Goal: Information Seeking & Learning: Learn about a topic

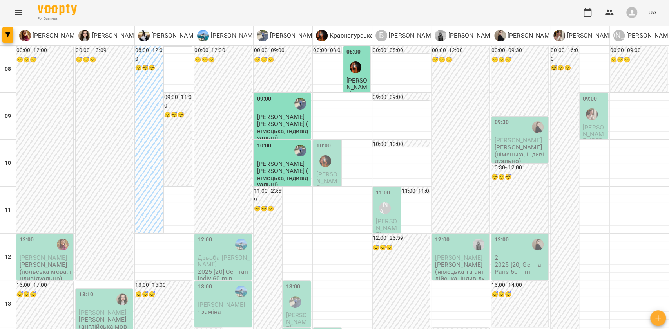
scroll to position [209, 0]
click at [117, 316] on p "Вікторія Корейко (англійська мова, індивідуально)" at bounding box center [105, 326] width 52 height 20
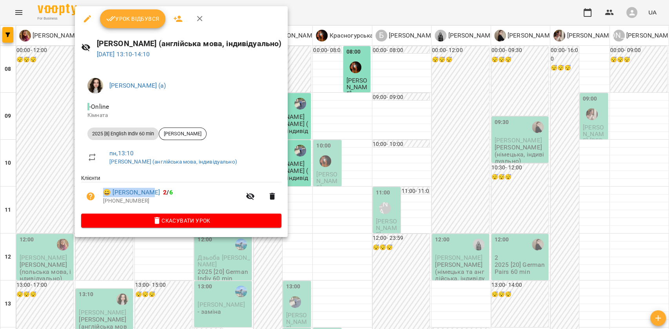
drag, startPoint x: 124, startPoint y: 179, endPoint x: 155, endPoint y: 183, distance: 31.6
click at [155, 183] on ul "Клієнти 😀 Юля Мальована 2 / 6 +380972374364" at bounding box center [181, 193] width 200 height 39
click at [240, 140] on li "2025 [8] English Indiv 60 min Юля Мальована" at bounding box center [181, 134] width 200 height 19
drag, startPoint x: 128, startPoint y: 186, endPoint x: 163, endPoint y: 191, distance: 35.9
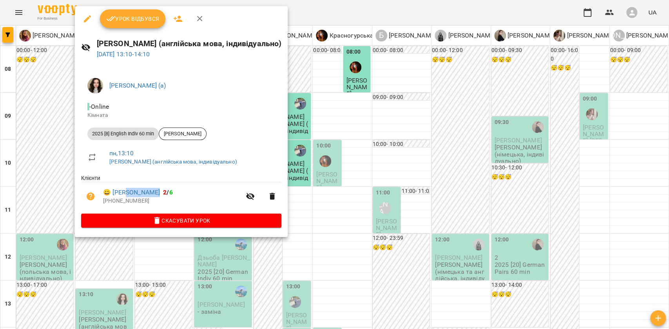
drag, startPoint x: 161, startPoint y: 187, endPoint x: 129, endPoint y: 188, distance: 31.7
click at [129, 188] on li "😀 Юля Мальована 2 / 6 +380972374364" at bounding box center [181, 197] width 200 height 28
copy link "Мальована"
click at [414, 312] on div at bounding box center [334, 164] width 669 height 329
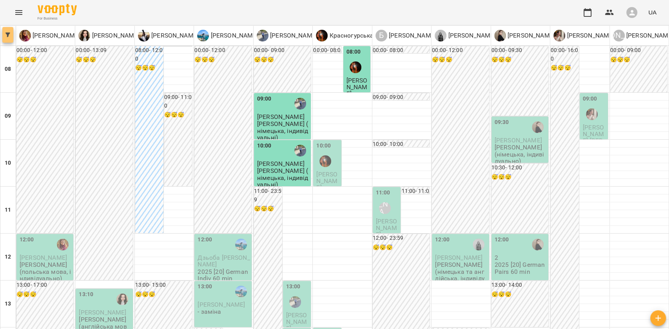
click at [11, 35] on span "button" at bounding box center [7, 35] width 11 height 5
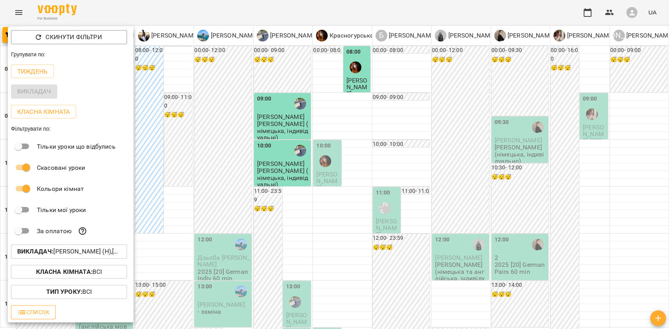
click at [52, 306] on button "Список" at bounding box center [33, 312] width 45 height 14
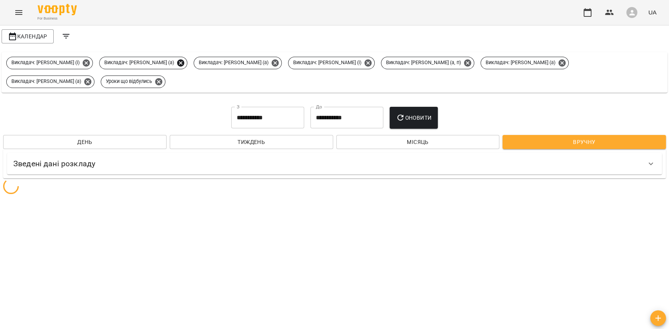
click at [184, 60] on icon at bounding box center [180, 62] width 7 height 7
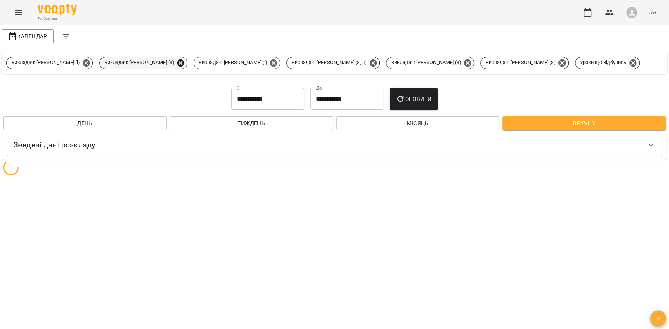
click at [185, 61] on icon at bounding box center [180, 63] width 9 height 9
click at [183, 62] on icon at bounding box center [178, 62] width 7 height 7
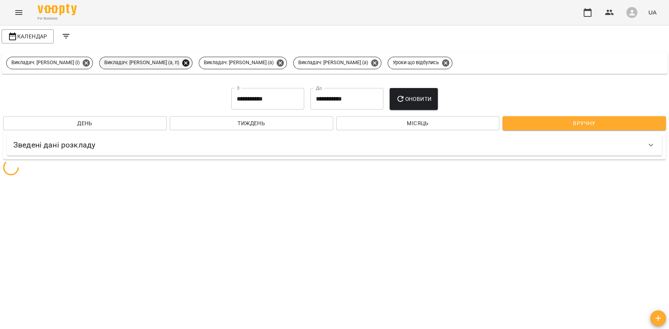
click at [190, 62] on icon at bounding box center [185, 63] width 9 height 9
click at [184, 63] on icon at bounding box center [180, 62] width 7 height 7
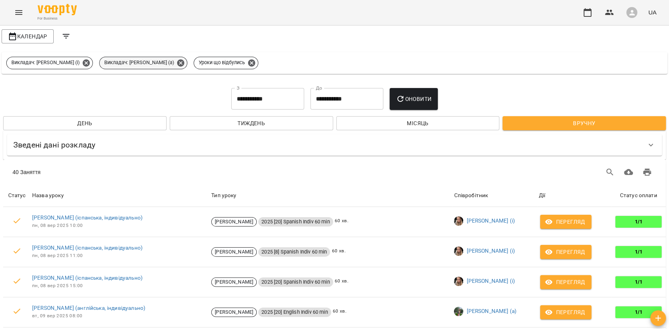
click at [184, 65] on icon at bounding box center [180, 62] width 7 height 7
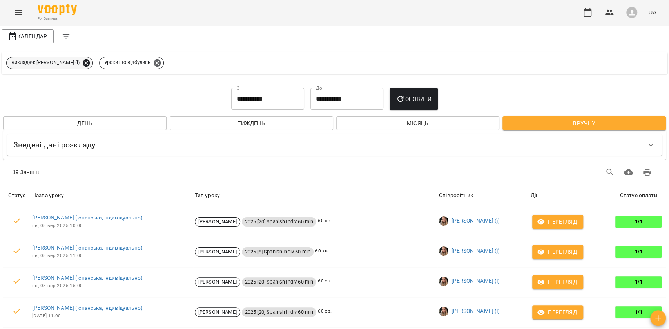
click at [90, 66] on icon at bounding box center [86, 62] width 7 height 7
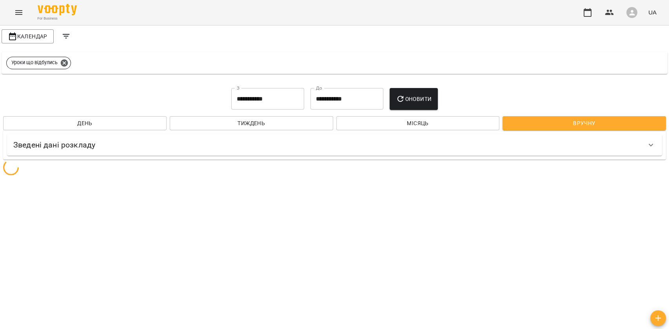
click at [267, 99] on input "**********" at bounding box center [267, 99] width 73 height 22
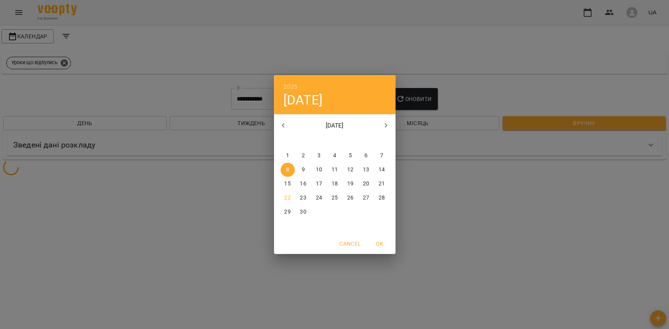
drag, startPoint x: 285, startPoint y: 184, endPoint x: 303, endPoint y: 171, distance: 22.2
click at [285, 184] on p "15" at bounding box center [287, 184] width 6 height 8
type input "**********"
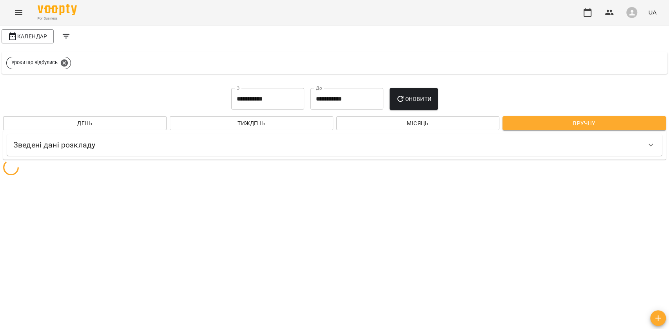
drag, startPoint x: 338, startPoint y: 87, endPoint x: 346, endPoint y: 107, distance: 21.2
click at [338, 88] on div "**********" at bounding box center [334, 106] width 665 height 52
click at [349, 110] on div "**********" at bounding box center [334, 106] width 665 height 52
click at [349, 105] on input "**********" at bounding box center [346, 99] width 73 height 22
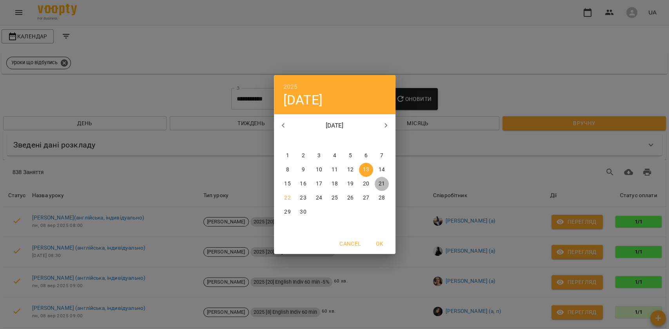
click at [380, 185] on p "21" at bounding box center [381, 184] width 6 height 8
type input "**********"
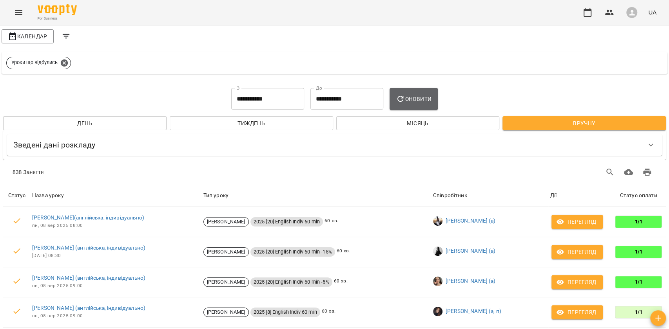
click at [415, 93] on button "Оновити" at bounding box center [413, 99] width 48 height 22
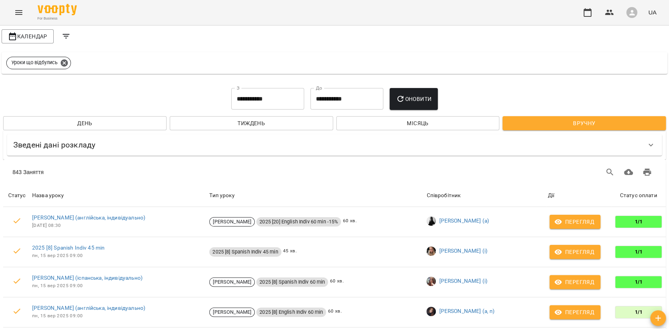
click at [72, 40] on button "Filters" at bounding box center [66, 36] width 19 height 19
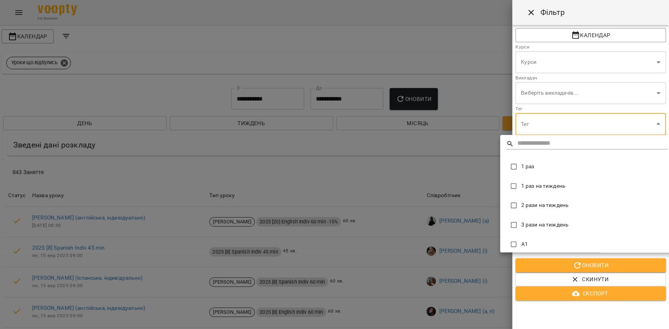
click at [634, 120] on div at bounding box center [334, 164] width 669 height 329
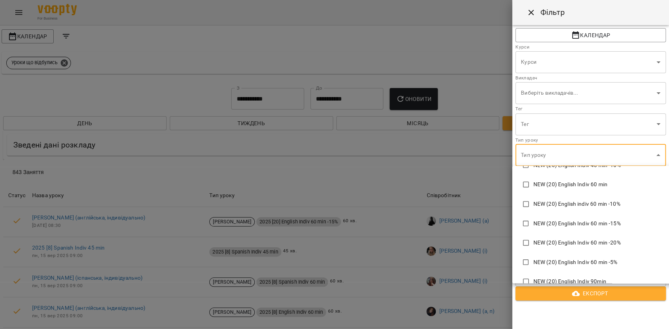
scroll to position [5972, 0]
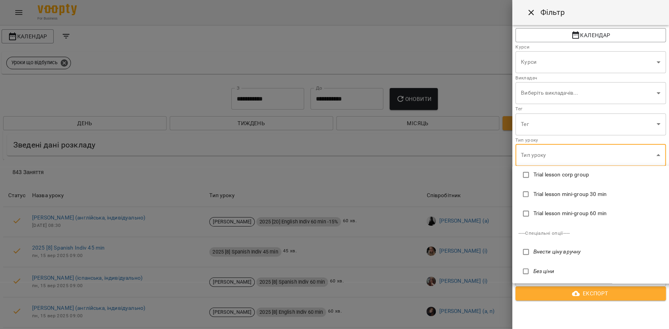
type input "**********"
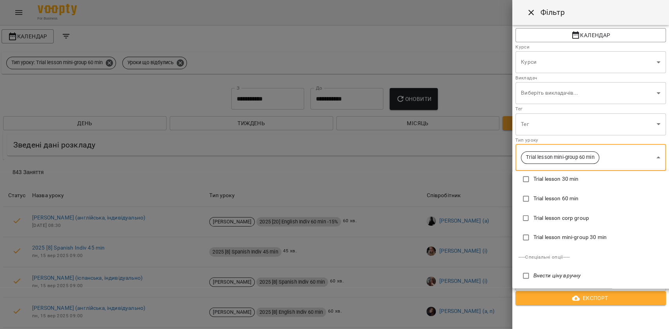
scroll to position [0, 0]
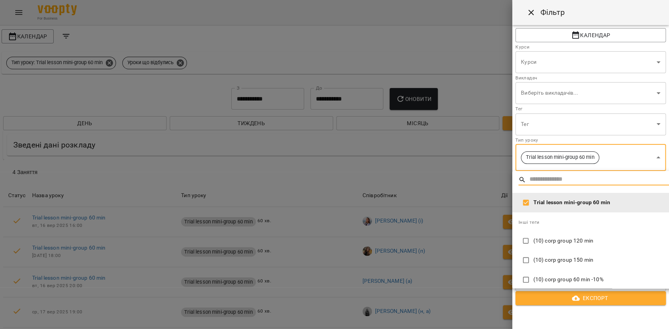
click at [610, 177] on input "text" at bounding box center [619, 179] width 180 height 11
type input "**"
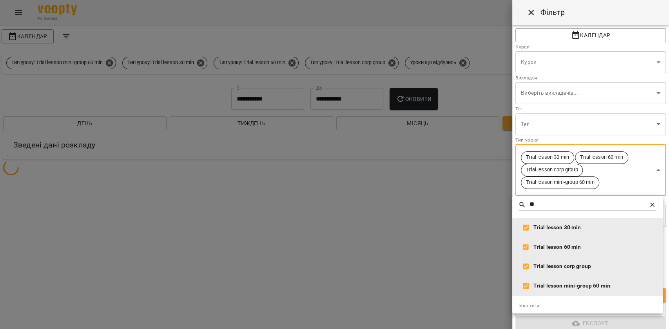
scroll to position [23, 0]
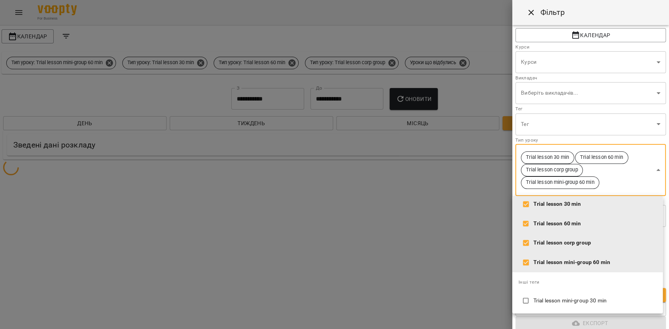
type input "**********"
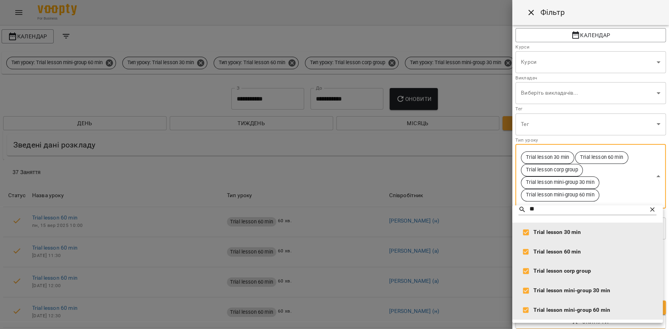
scroll to position [5, 0]
click at [666, 123] on div at bounding box center [334, 164] width 669 height 329
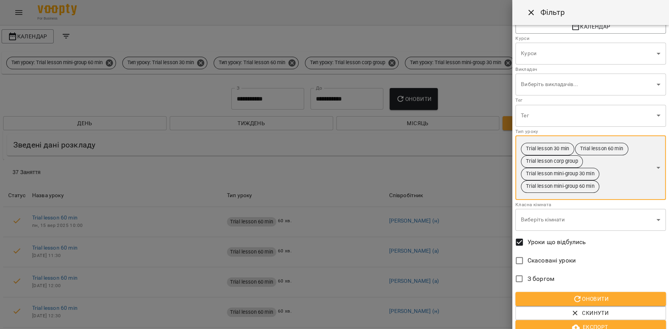
scroll to position [16, 0]
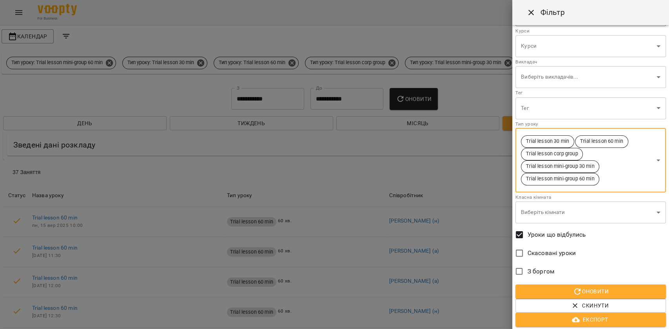
click at [586, 289] on span "Оновити" at bounding box center [590, 291] width 138 height 9
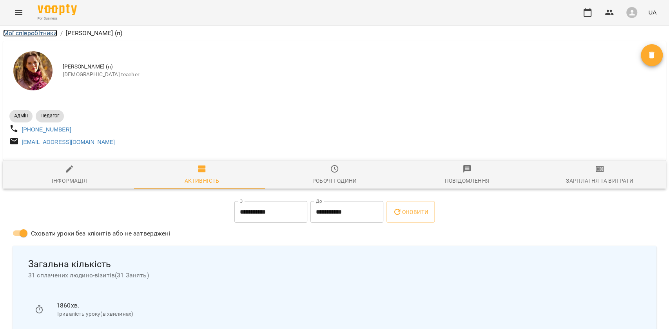
click at [52, 33] on link "Мої співробітники" at bounding box center [30, 32] width 54 height 7
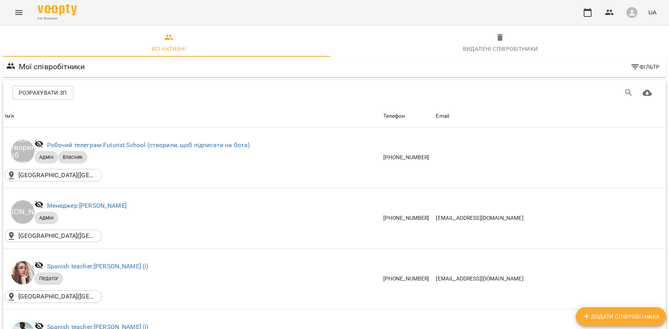
click at [12, 21] on div "For Business UA" at bounding box center [334, 12] width 669 height 25
click at [20, 12] on icon "Menu" at bounding box center [18, 12] width 9 height 9
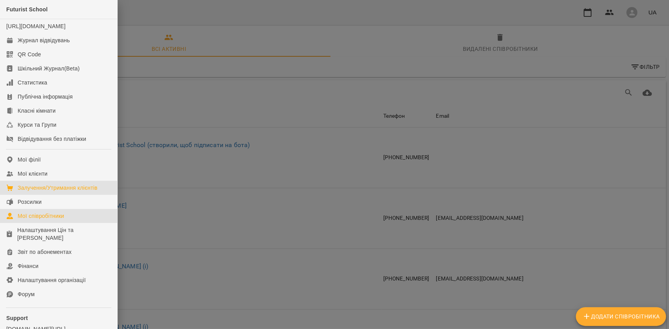
click at [47, 192] on div "Залучення/Утримання клієнтів" at bounding box center [58, 188] width 80 height 8
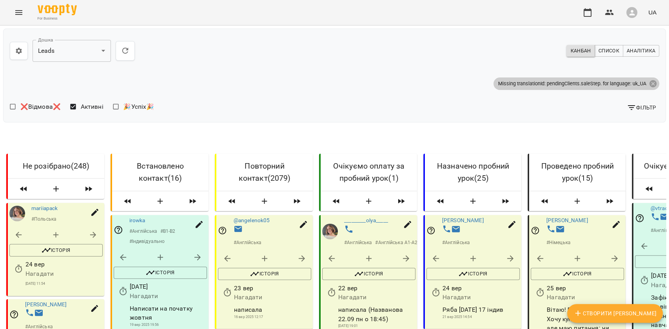
click at [649, 81] on icon at bounding box center [652, 83] width 7 height 7
click at [649, 84] on icon at bounding box center [652, 83] width 7 height 7
click at [626, 47] on span "Аналітика" at bounding box center [640, 51] width 29 height 9
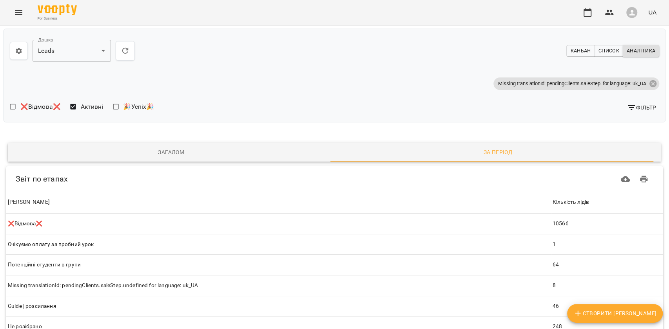
click at [625, 113] on button "Фільтр" at bounding box center [641, 108] width 36 height 14
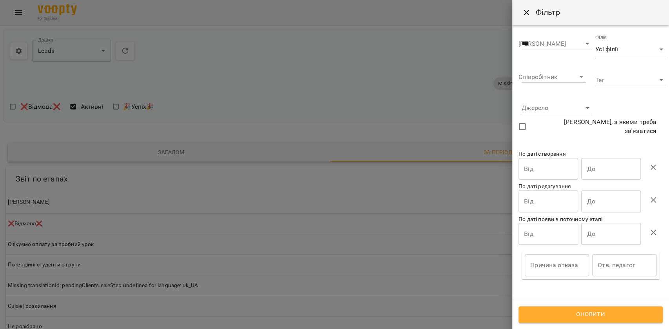
click at [560, 166] on input "Від" at bounding box center [548, 169] width 60 height 22
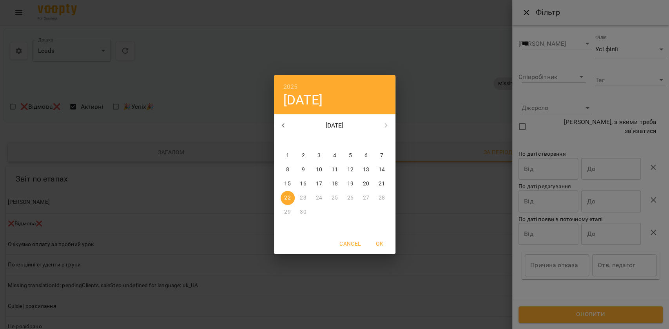
click at [280, 184] on div "15" at bounding box center [288, 184] width 16 height 14
type input "**********"
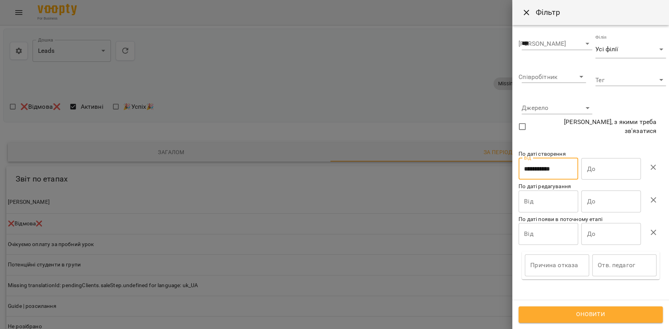
click at [594, 160] on input "До" at bounding box center [611, 169] width 60 height 22
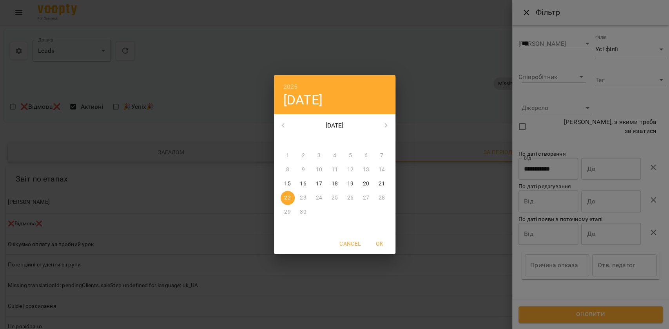
click at [378, 183] on span "21" at bounding box center [381, 184] width 14 height 8
type input "**********"
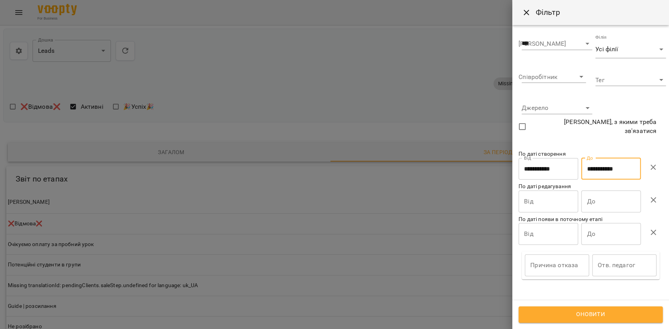
click at [530, 303] on div "Оновити" at bounding box center [590, 314] width 157 height 29
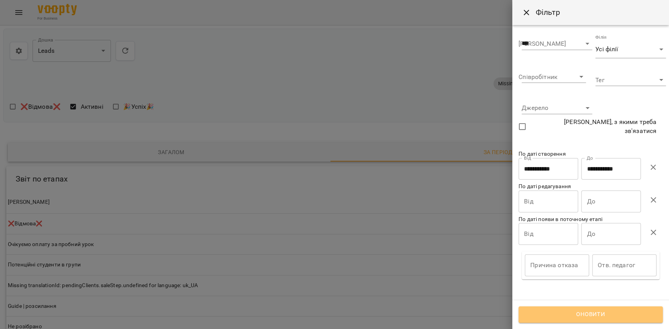
click at [530, 314] on span "Оновити" at bounding box center [590, 315] width 127 height 10
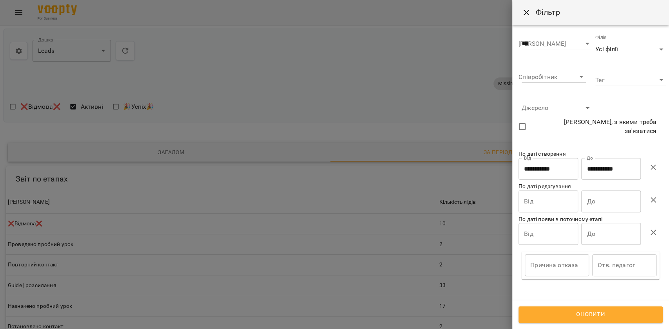
click at [546, 114] on body "**********" at bounding box center [334, 316] width 669 height 633
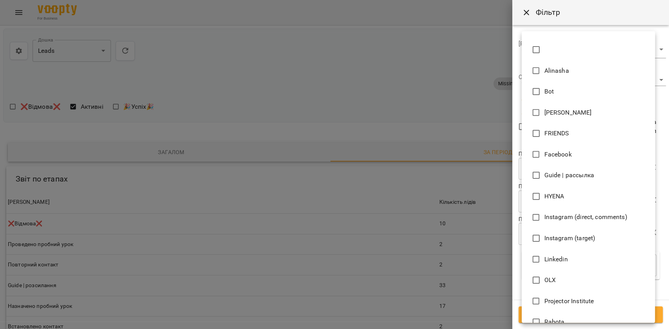
click at [559, 237] on span "Instagram (target)" at bounding box center [569, 238] width 51 height 9
type input "**********"
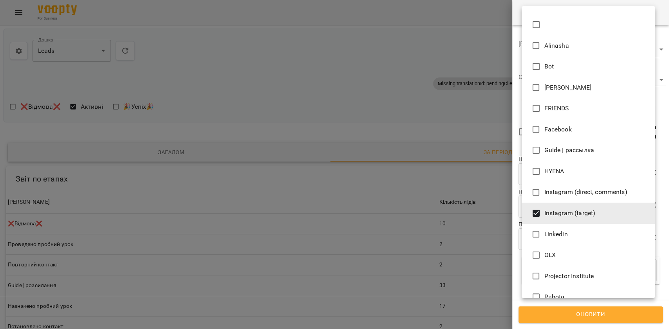
click at [631, 325] on div at bounding box center [334, 164] width 669 height 329
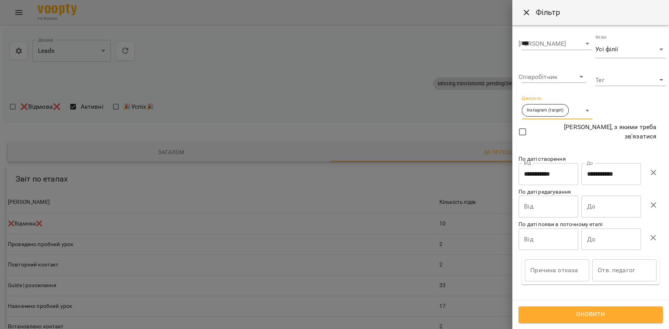
click at [590, 316] on span "Оновити" at bounding box center [590, 315] width 127 height 10
click at [357, 107] on div at bounding box center [334, 164] width 669 height 329
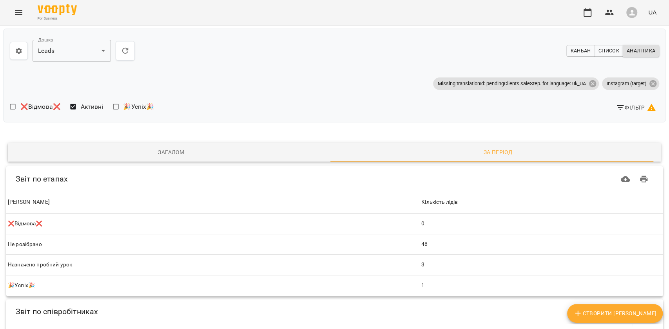
click at [630, 107] on span "Фільтр" at bounding box center [635, 107] width 40 height 9
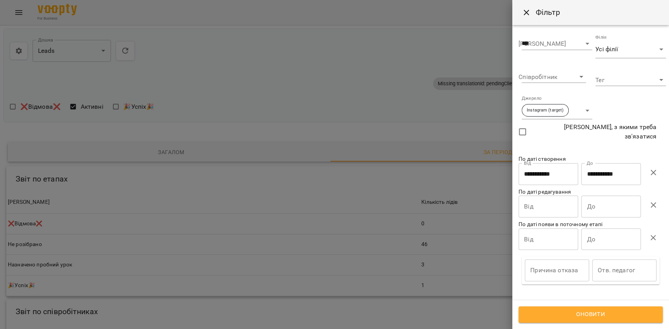
click at [558, 110] on body "**********" at bounding box center [334, 244] width 669 height 489
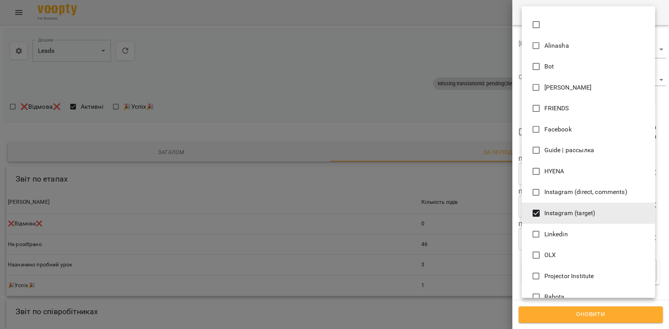
click at [549, 192] on span "Instagram (direct, comments)" at bounding box center [585, 192] width 83 height 9
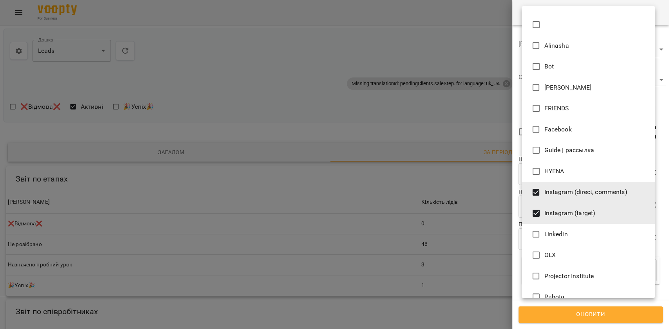
click at [547, 211] on span "Instagram (target)" at bounding box center [569, 213] width 51 height 9
type input "**********"
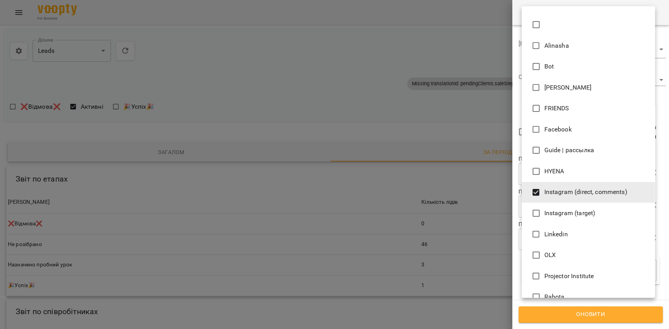
click at [544, 310] on div at bounding box center [334, 164] width 669 height 329
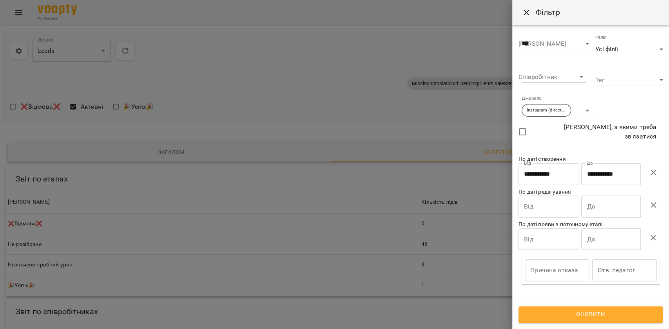
click at [540, 316] on span "Оновити" at bounding box center [590, 315] width 127 height 10
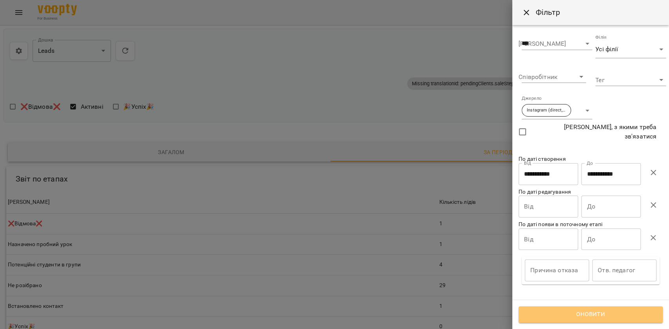
click at [537, 316] on span "Оновити" at bounding box center [590, 315] width 127 height 10
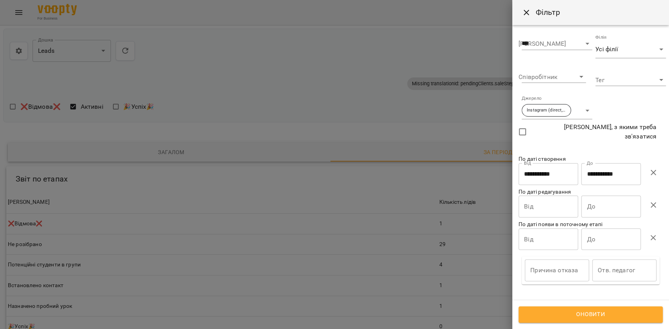
click at [461, 270] on div at bounding box center [334, 164] width 669 height 329
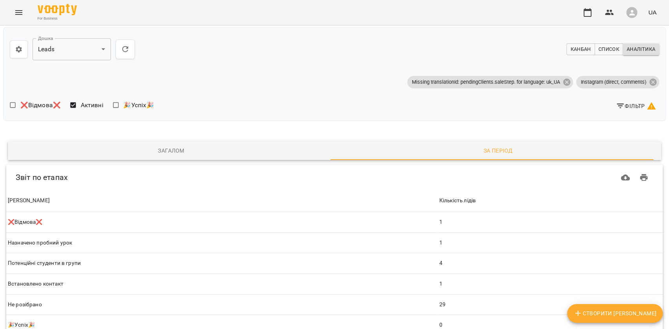
scroll to position [52, 0]
click at [615, 101] on span "Фільтр" at bounding box center [635, 105] width 40 height 9
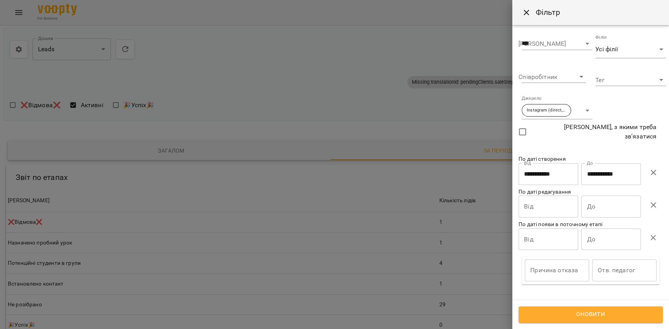
click at [554, 113] on body "**********" at bounding box center [334, 275] width 669 height 551
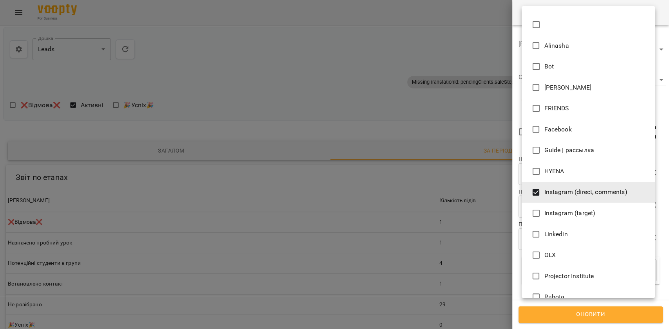
click at [545, 190] on span "Instagram (direct, comments)" at bounding box center [585, 192] width 83 height 9
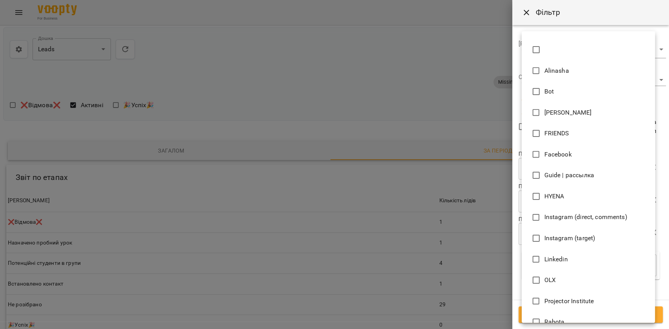
scroll to position [1614, 0]
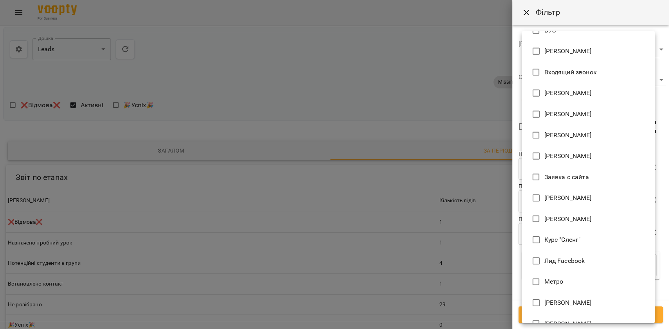
click at [546, 173] on span "Заявка с сайта" at bounding box center [566, 177] width 45 height 9
type input "**********"
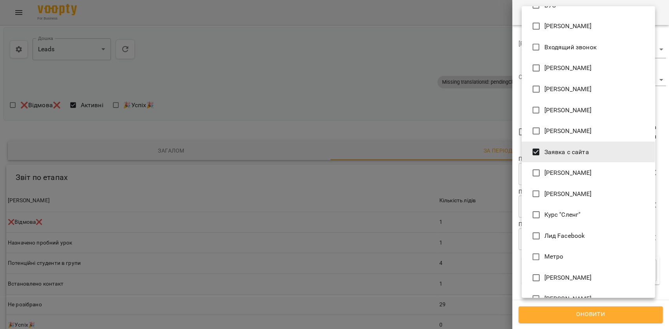
click at [606, 323] on div at bounding box center [334, 164] width 669 height 329
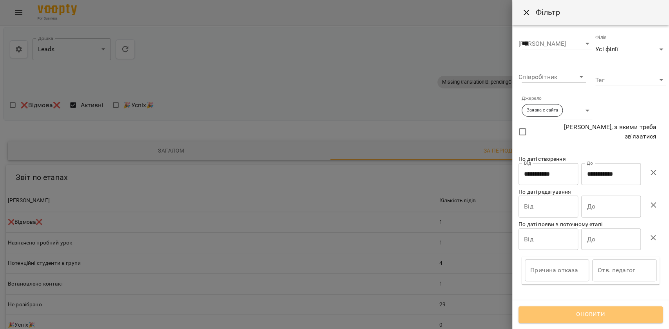
click at [573, 316] on span "Оновити" at bounding box center [590, 315] width 127 height 10
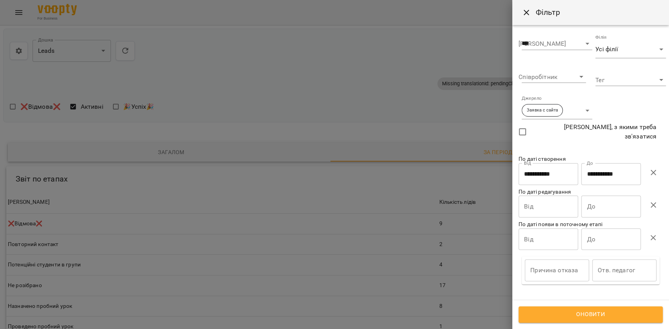
click at [567, 317] on span "Оновити" at bounding box center [590, 315] width 127 height 10
click at [452, 265] on div at bounding box center [334, 164] width 669 height 329
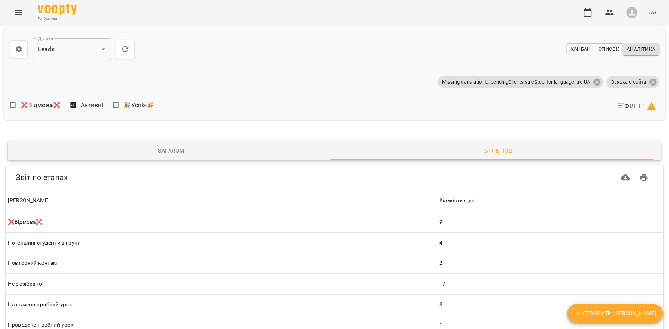
scroll to position [52, 0]
click at [617, 101] on span "Фільтр" at bounding box center [635, 105] width 40 height 9
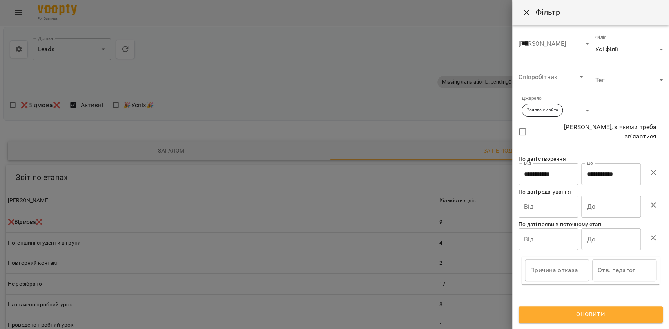
click at [569, 121] on div "**********" at bounding box center [554, 107] width 74 height 33
click at [568, 112] on body "**********" at bounding box center [334, 265] width 669 height 530
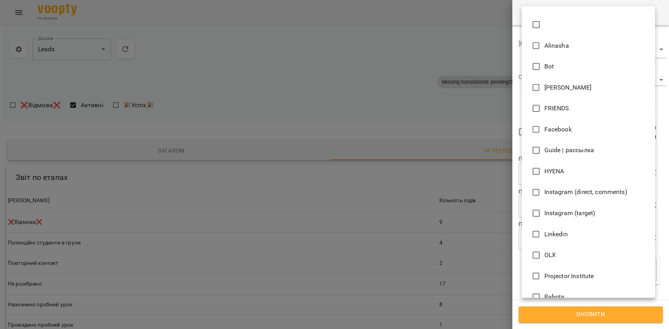
scroll to position [1614, 0]
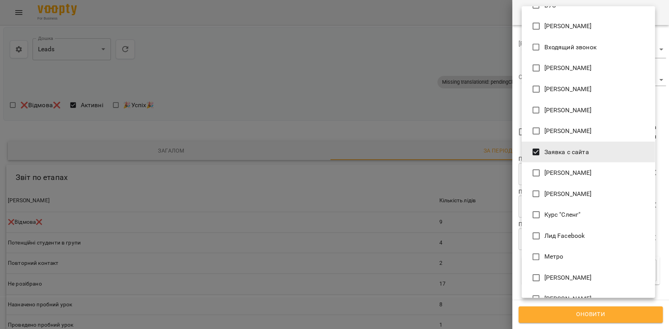
click at [548, 150] on span "Заявка с сайта" at bounding box center [566, 152] width 45 height 9
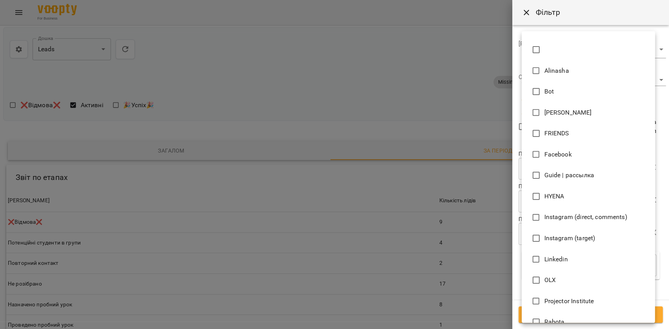
click at [552, 179] on span "Guide | рассылка" at bounding box center [569, 175] width 50 height 9
type input "**********"
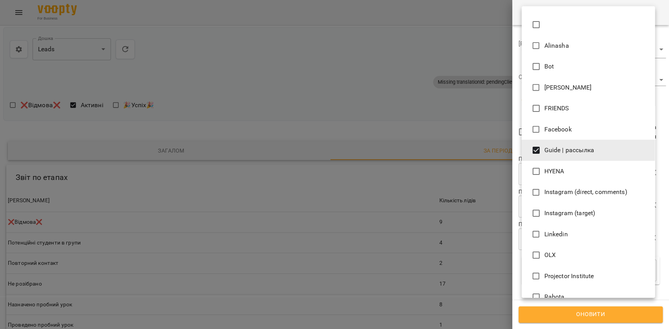
drag, startPoint x: 584, startPoint y: 329, endPoint x: 576, endPoint y: 317, distance: 14.7
click at [584, 329] on div at bounding box center [334, 164] width 669 height 329
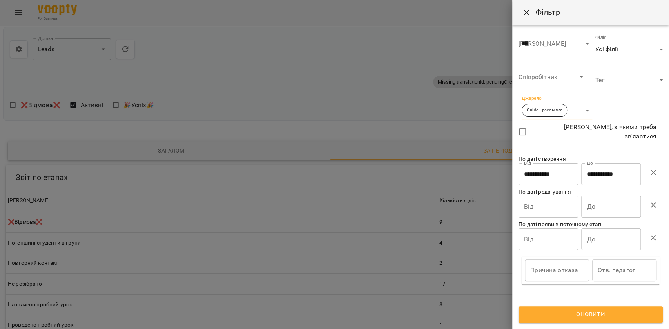
click at [569, 315] on span "Оновити" at bounding box center [590, 315] width 127 height 10
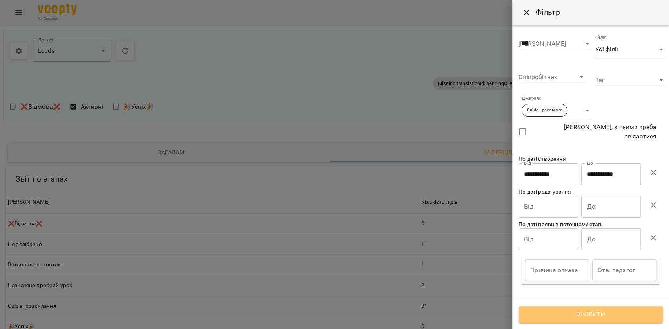
click at [569, 315] on span "Оновити" at bounding box center [590, 315] width 127 height 10
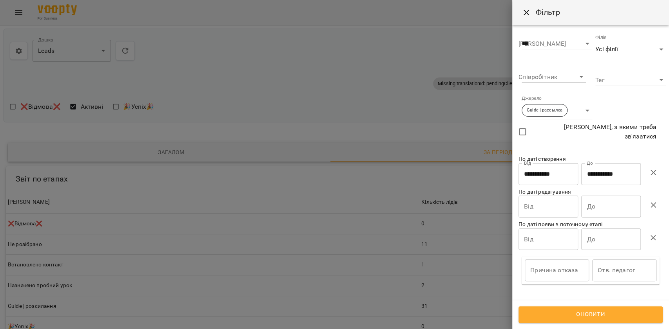
click at [463, 297] on div at bounding box center [334, 164] width 669 height 329
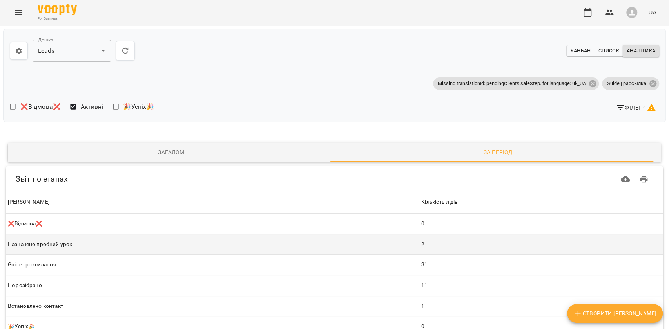
scroll to position [52, 0]
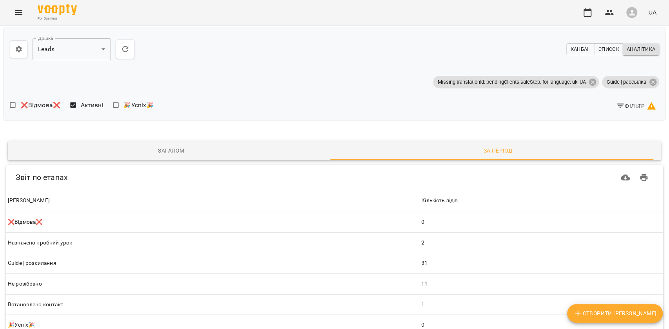
click at [618, 101] on span "Фільтр" at bounding box center [635, 105] width 40 height 9
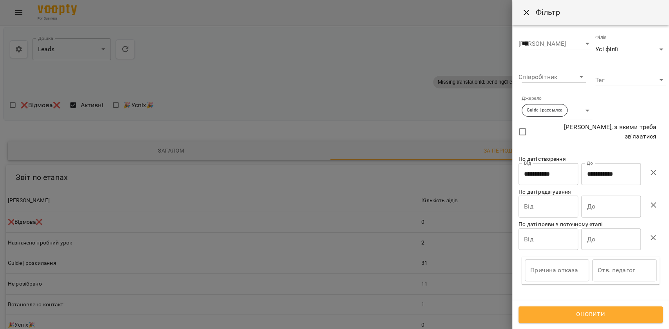
click at [573, 110] on body "**********" at bounding box center [334, 275] width 669 height 551
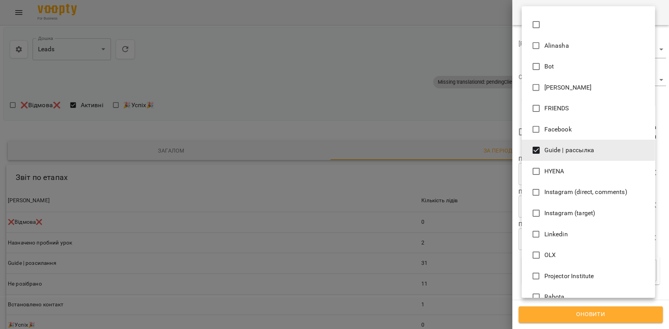
click at [557, 147] on span "Guide | рассылка" at bounding box center [569, 150] width 50 height 9
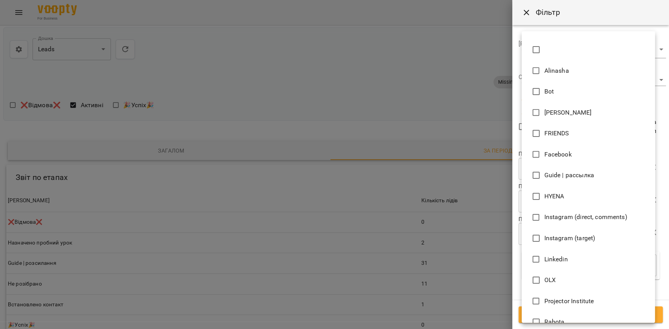
scroll to position [1844, 0]
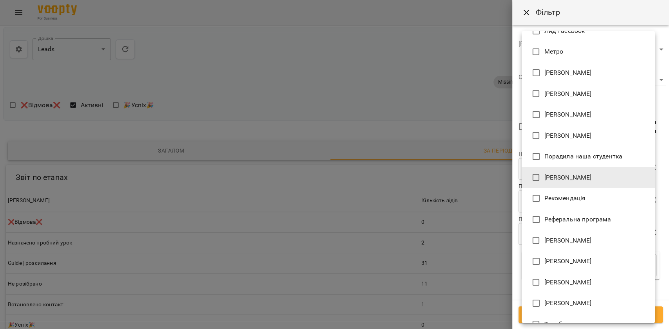
click at [557, 202] on span "Рекомендація" at bounding box center [565, 198] width 42 height 9
type input "**********"
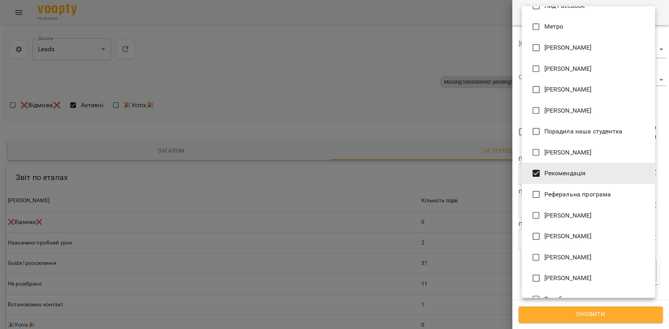
click at [551, 314] on div at bounding box center [334, 164] width 669 height 329
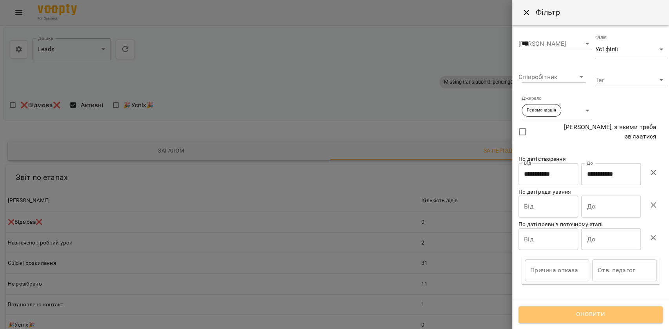
click at [551, 314] on span "Оновити" at bounding box center [590, 315] width 127 height 10
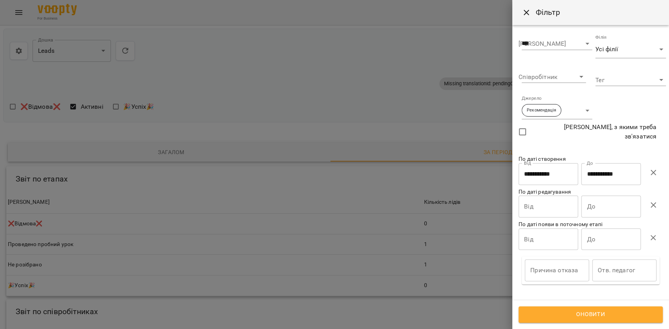
click at [552, 318] on span "Оновити" at bounding box center [590, 315] width 127 height 10
click at [580, 116] on body "**********" at bounding box center [334, 219] width 669 height 438
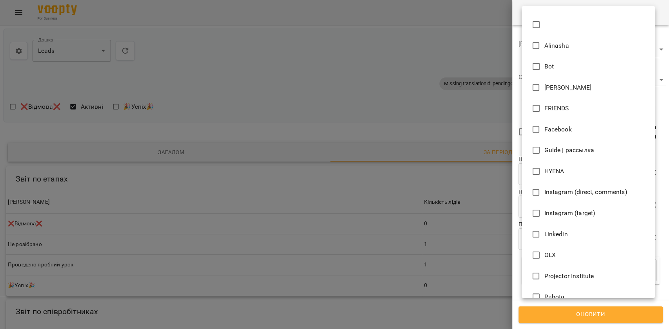
scroll to position [1865, 0]
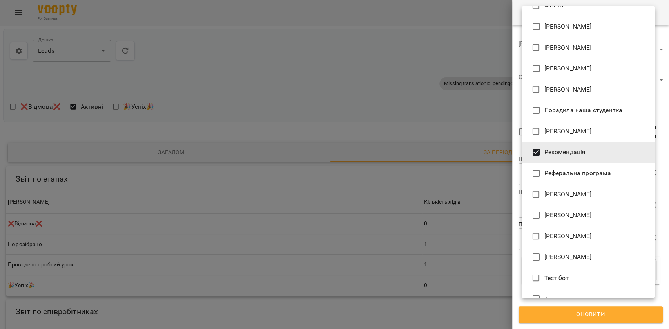
click at [553, 154] on span "Рекомендація" at bounding box center [565, 152] width 42 height 9
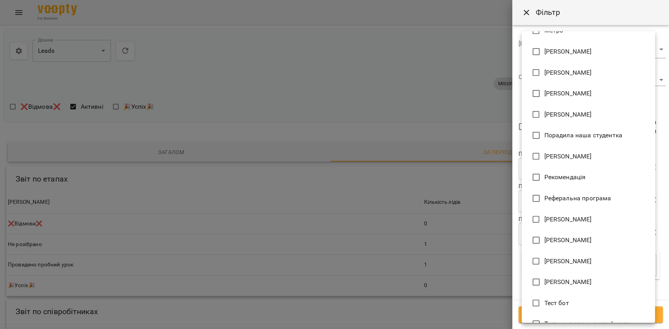
scroll to position [0, 0]
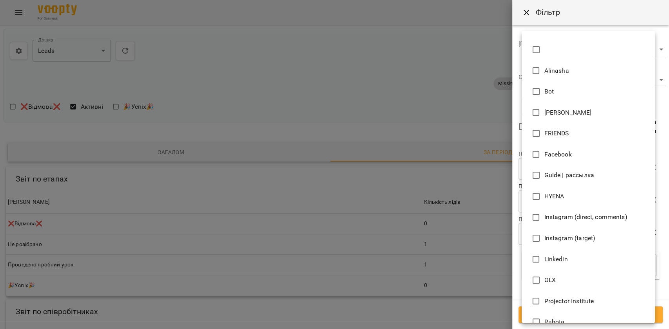
click at [653, 310] on div at bounding box center [334, 164] width 669 height 329
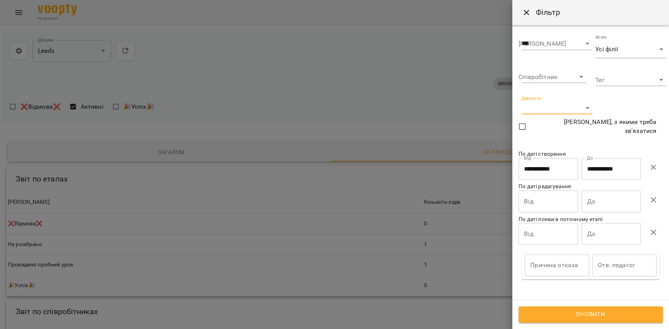
click at [638, 317] on span "Оновити" at bounding box center [590, 315] width 127 height 10
drag, startPoint x: 536, startPoint y: 312, endPoint x: 526, endPoint y: 306, distance: 11.8
click at [536, 313] on span "Оновити" at bounding box center [590, 315] width 127 height 10
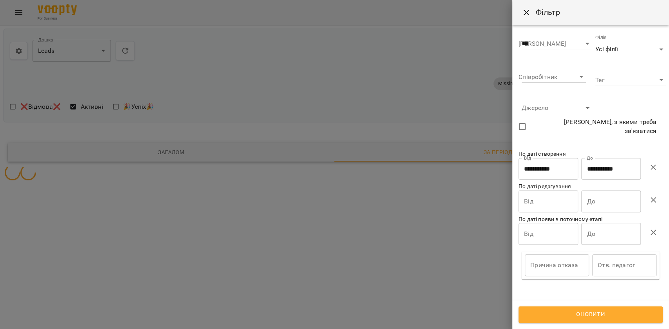
click at [463, 261] on div at bounding box center [334, 164] width 669 height 329
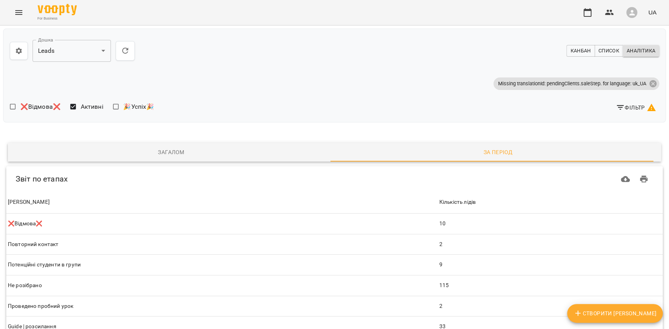
click at [620, 117] on div "Фільтр" at bounding box center [498, 108] width 328 height 20
click at [620, 112] on span "Фільтр" at bounding box center [635, 107] width 40 height 9
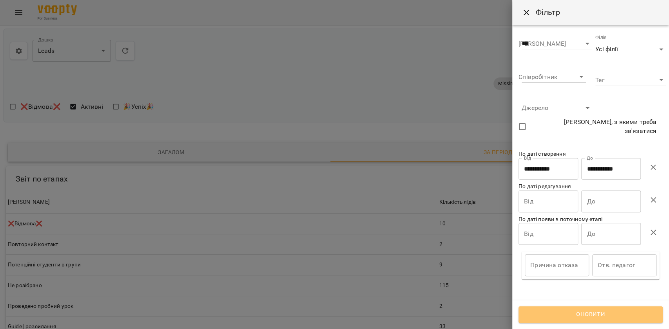
click at [581, 311] on span "Оновити" at bounding box center [590, 315] width 127 height 10
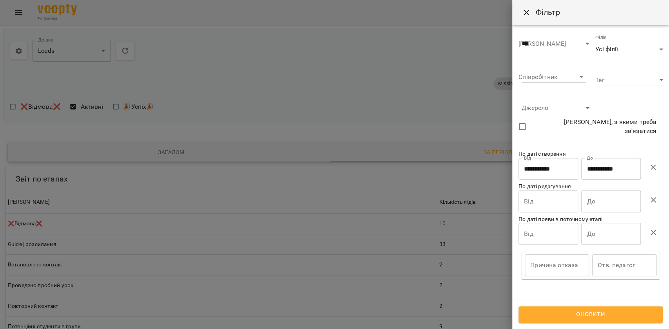
click at [454, 266] on div at bounding box center [334, 164] width 669 height 329
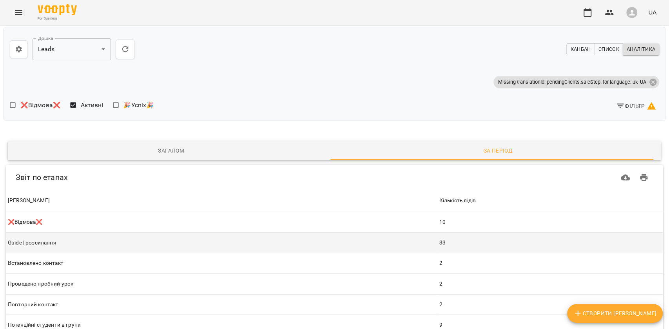
scroll to position [104, 0]
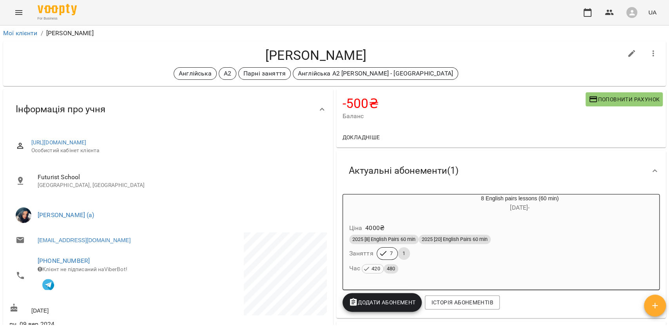
drag, startPoint x: 250, startPoint y: 59, endPoint x: 386, endPoint y: 58, distance: 136.3
click at [386, 58] on h4 "[PERSON_NAME]" at bounding box center [315, 55] width 613 height 16
copy h4 "[PERSON_NAME]"
